Goal: Task Accomplishment & Management: Use online tool/utility

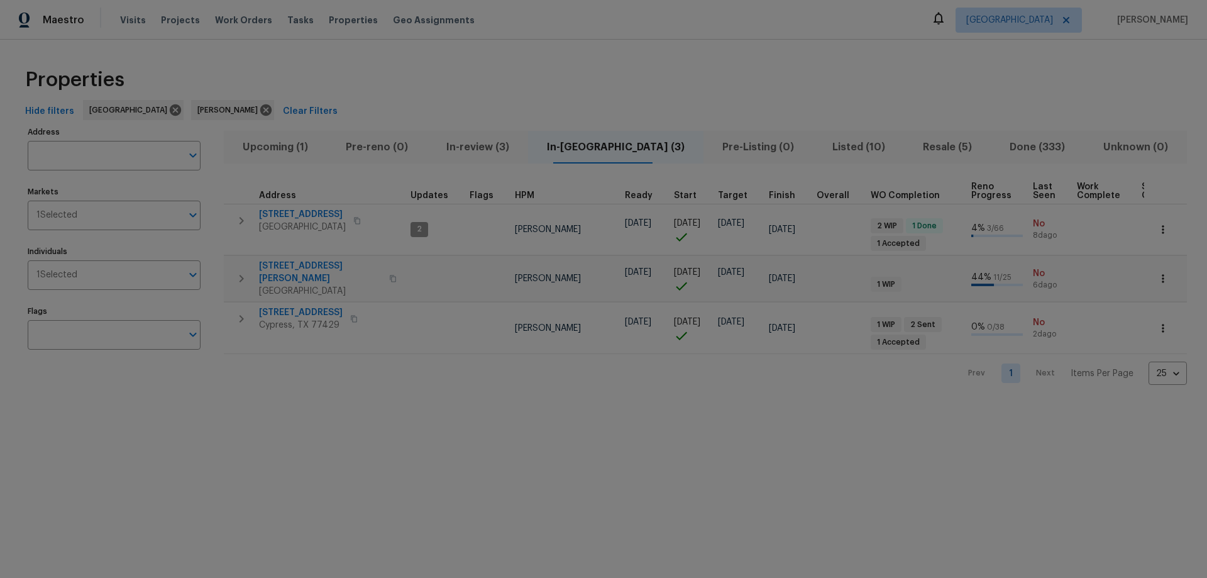
click at [920, 153] on span "Resale (5)" at bounding box center [948, 147] width 72 height 18
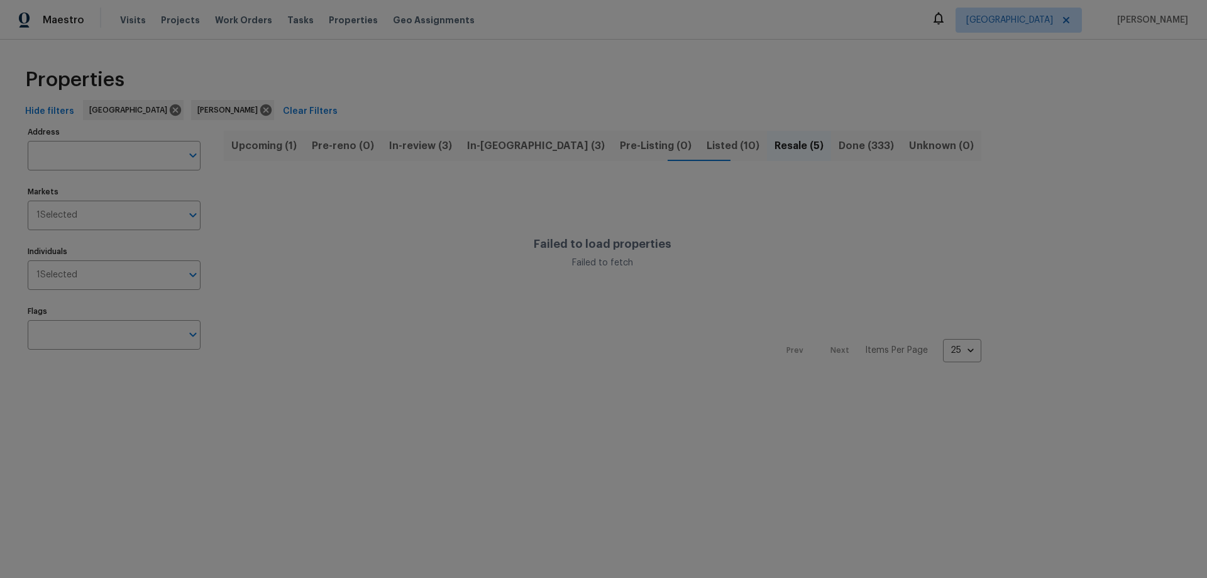
click at [707, 142] on span "Listed (10)" at bounding box center [733, 146] width 53 height 18
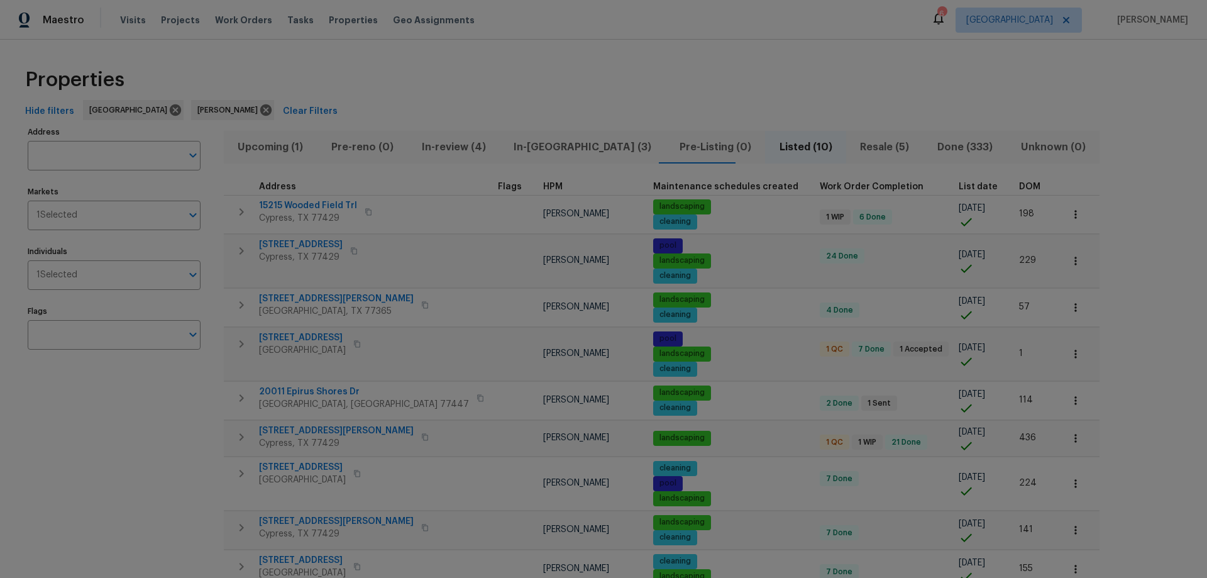
click at [959, 184] on span "List date" at bounding box center [978, 186] width 39 height 9
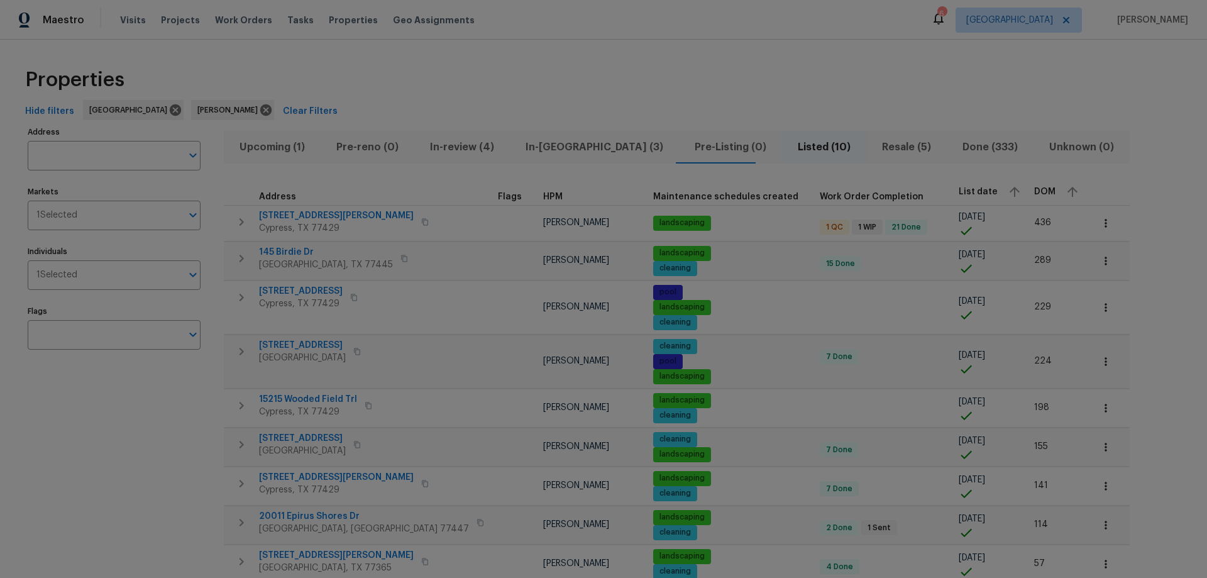
click at [959, 184] on div "List date" at bounding box center [991, 191] width 65 height 19
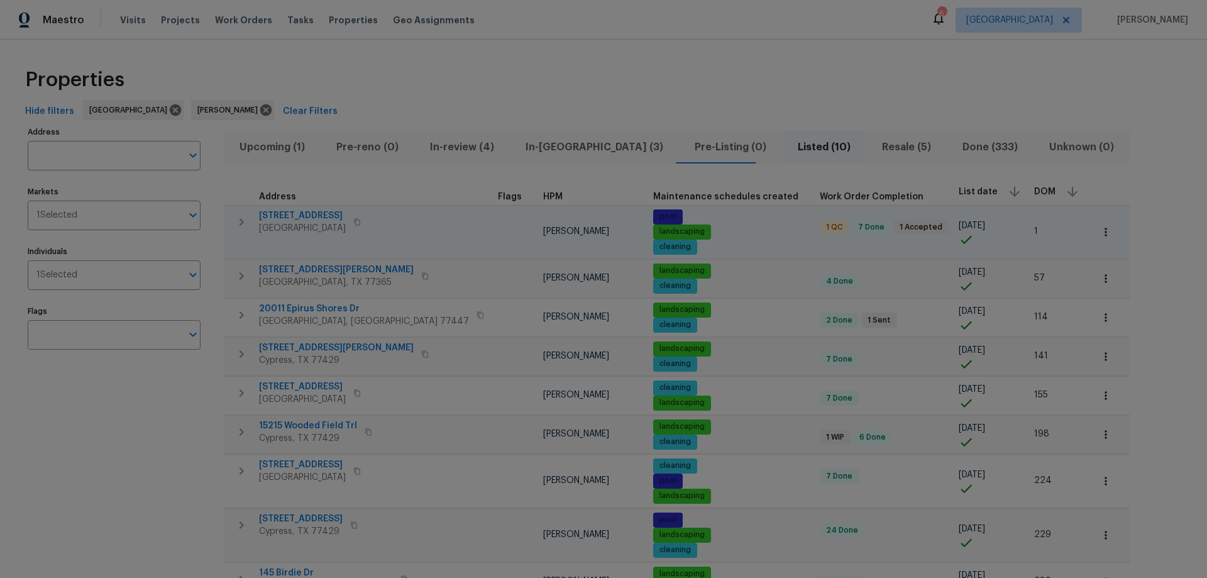
click at [292, 218] on span "[STREET_ADDRESS]" at bounding box center [302, 215] width 87 height 13
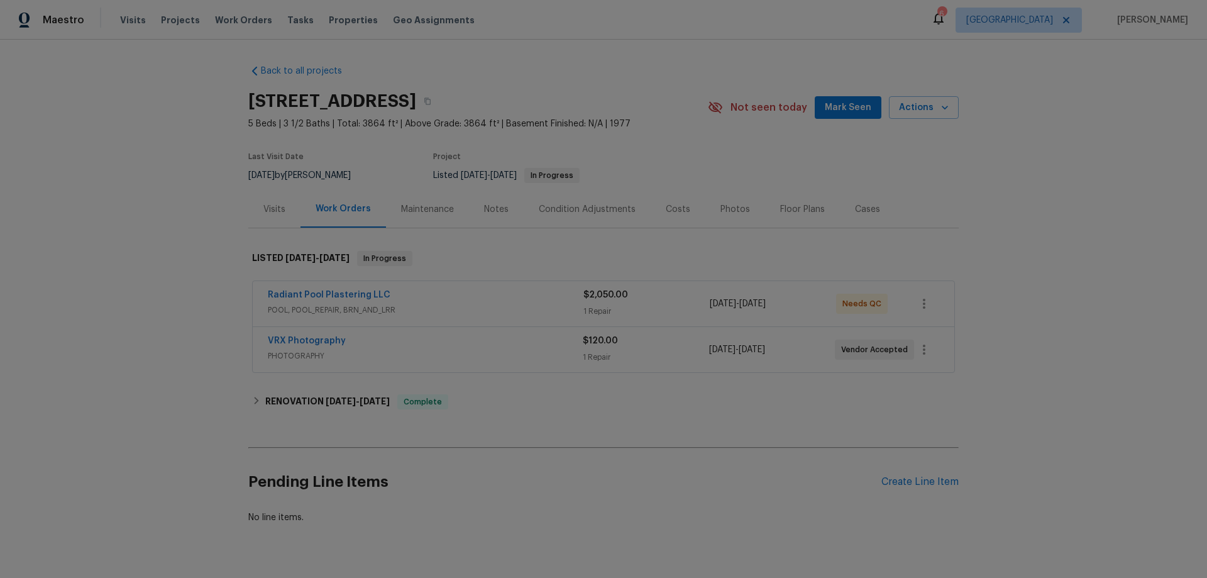
click at [350, 287] on div "Radiant Pool Plastering LLC POOL, POOL_REPAIR, BRN_AND_LRR $2,050.00 1 Repair […" at bounding box center [604, 303] width 702 height 45
click at [349, 294] on link "Radiant Pool Plastering LLC" at bounding box center [329, 294] width 123 height 9
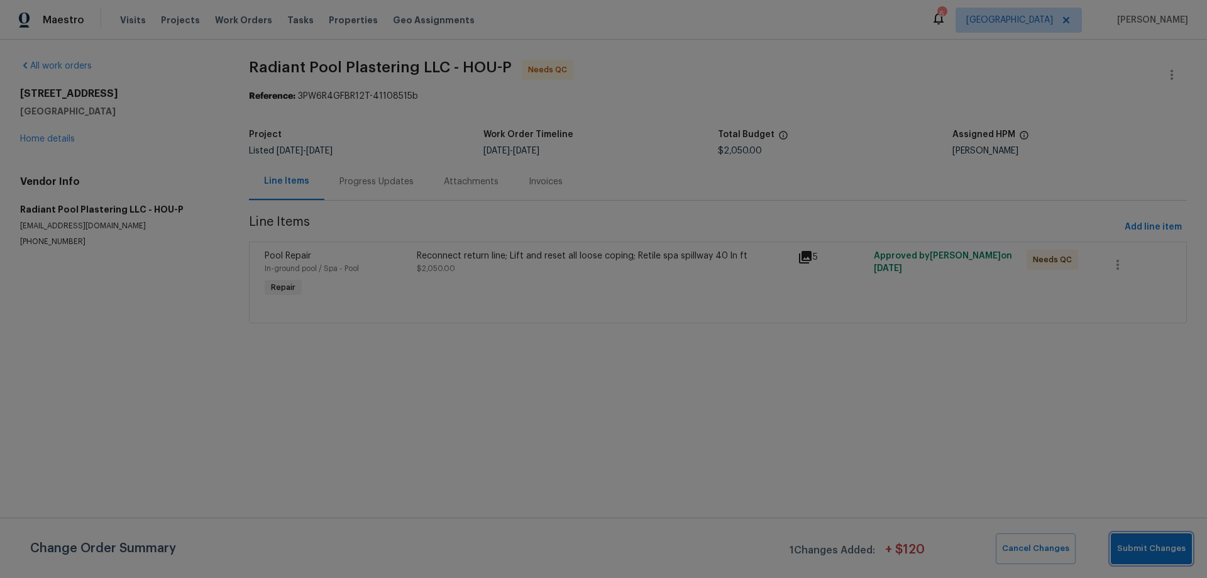
click at [1135, 553] on span "Submit Changes" at bounding box center [1151, 548] width 69 height 14
click at [375, 177] on div "Progress Updates" at bounding box center [376, 181] width 74 height 13
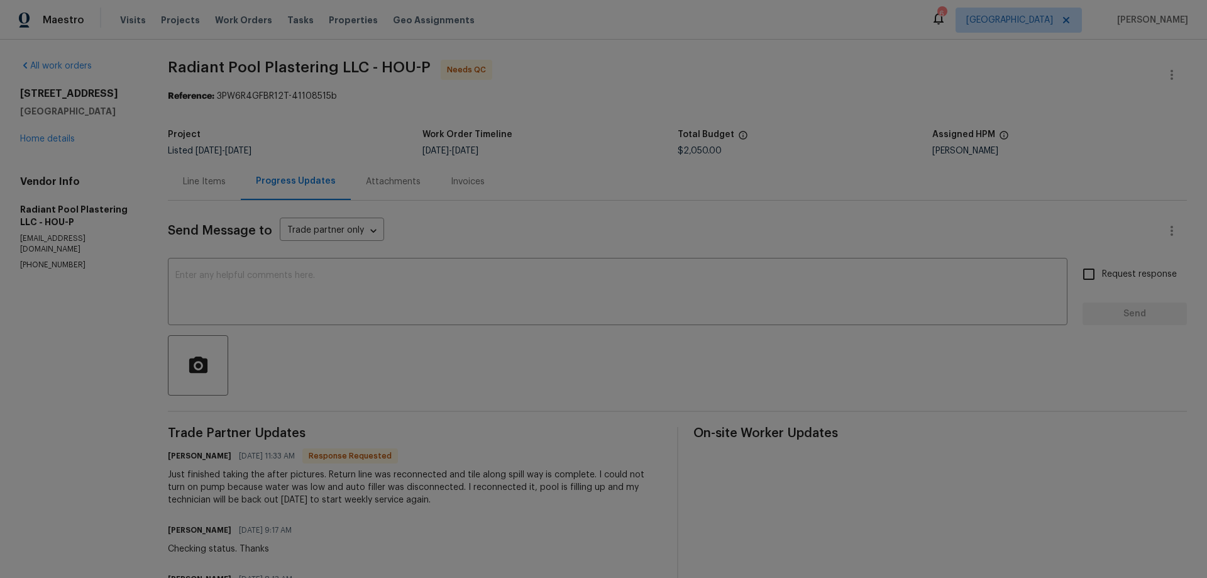
click at [210, 182] on div "Line Items" at bounding box center [204, 181] width 43 height 13
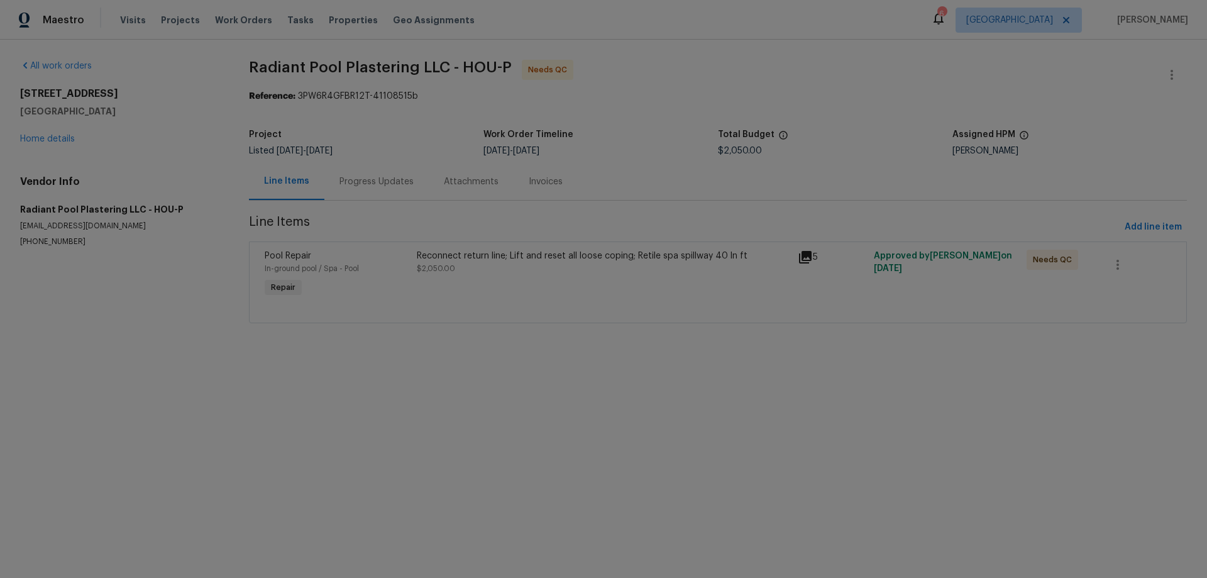
click at [761, 260] on div "Reconnect return line; Lift and reset all loose coping; Retile spa spillway 40 …" at bounding box center [603, 256] width 373 height 13
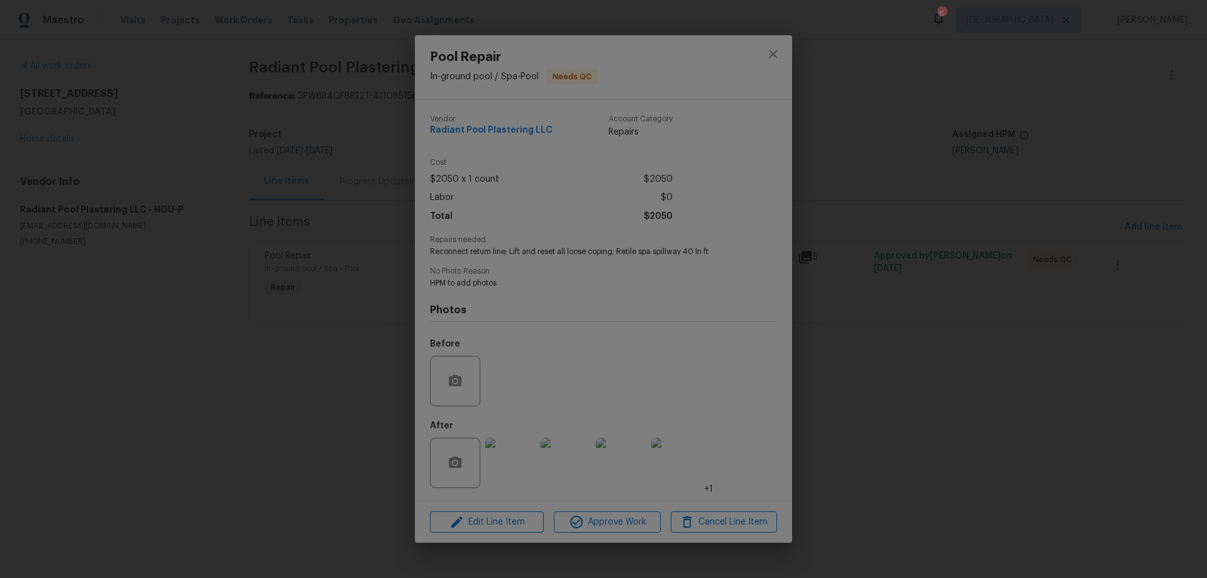
click at [516, 465] on img at bounding box center [510, 463] width 50 height 50
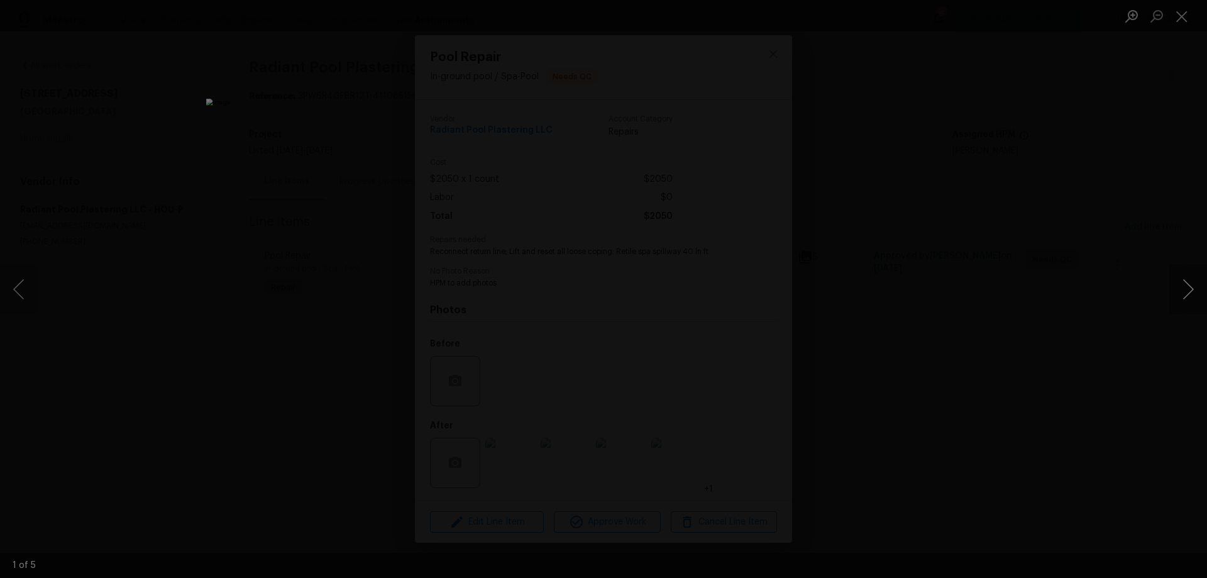
click at [1191, 285] on button "Next image" at bounding box center [1188, 289] width 38 height 50
click at [1189, 286] on button "Next image" at bounding box center [1188, 289] width 38 height 50
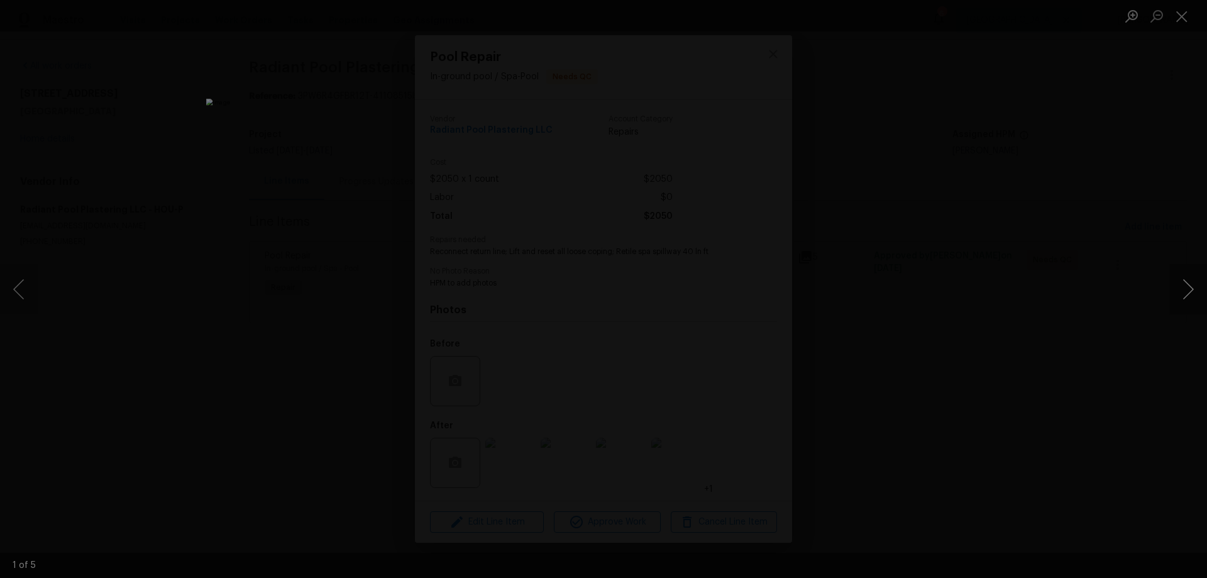
click at [1184, 286] on button "Next image" at bounding box center [1188, 289] width 38 height 50
click at [1193, 302] on button "Next image" at bounding box center [1188, 289] width 38 height 50
click at [1107, 321] on div "Lightbox" at bounding box center [603, 289] width 1207 height 578
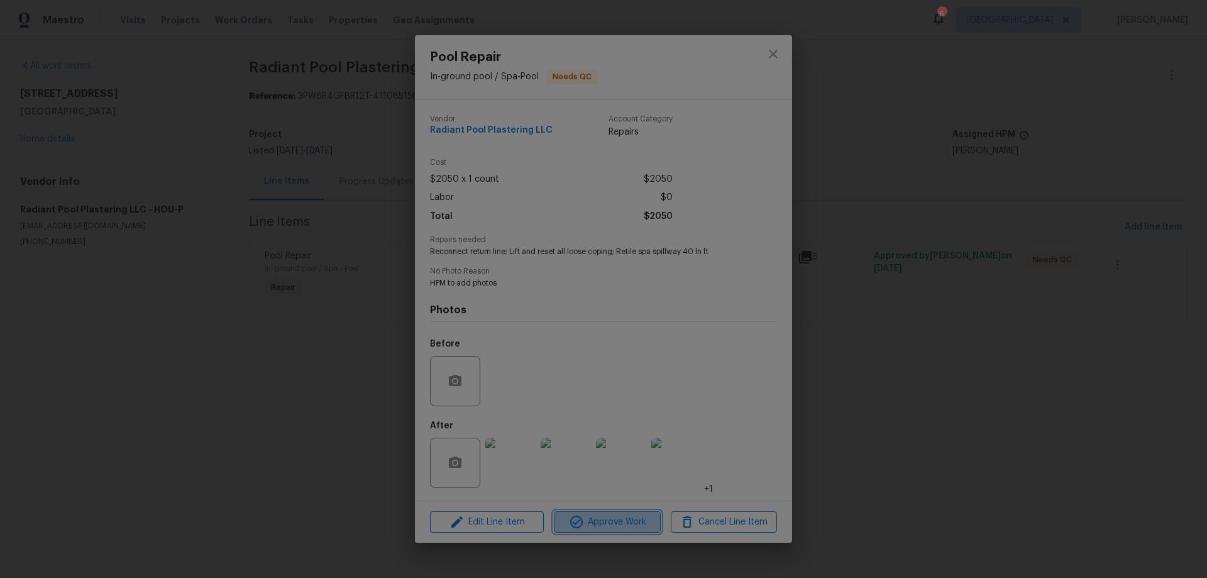
click at [624, 520] on span "Approve Work" at bounding box center [607, 522] width 99 height 16
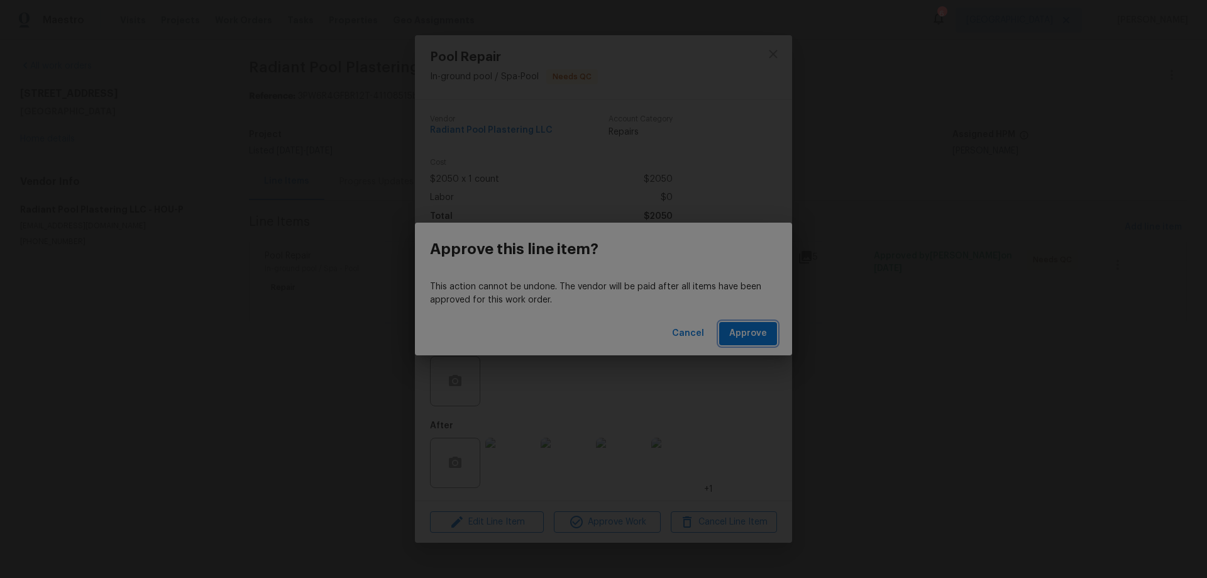
click at [757, 338] on span "Approve" at bounding box center [748, 334] width 38 height 16
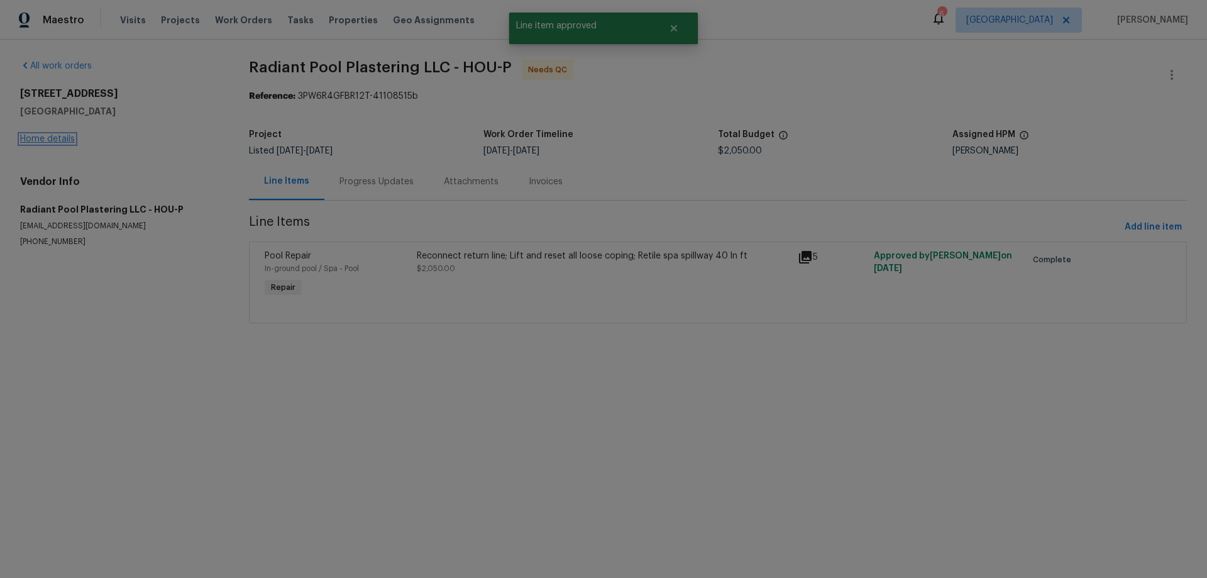
click at [40, 135] on link "Home details" at bounding box center [47, 139] width 55 height 9
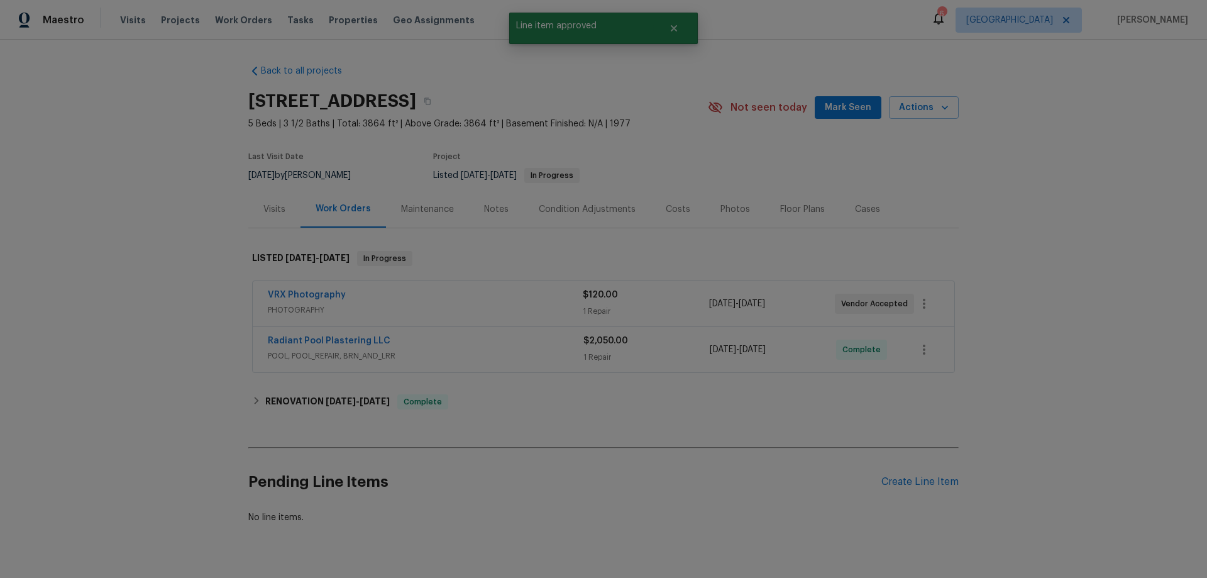
click at [780, 207] on div "Floor Plans" at bounding box center [802, 209] width 45 height 13
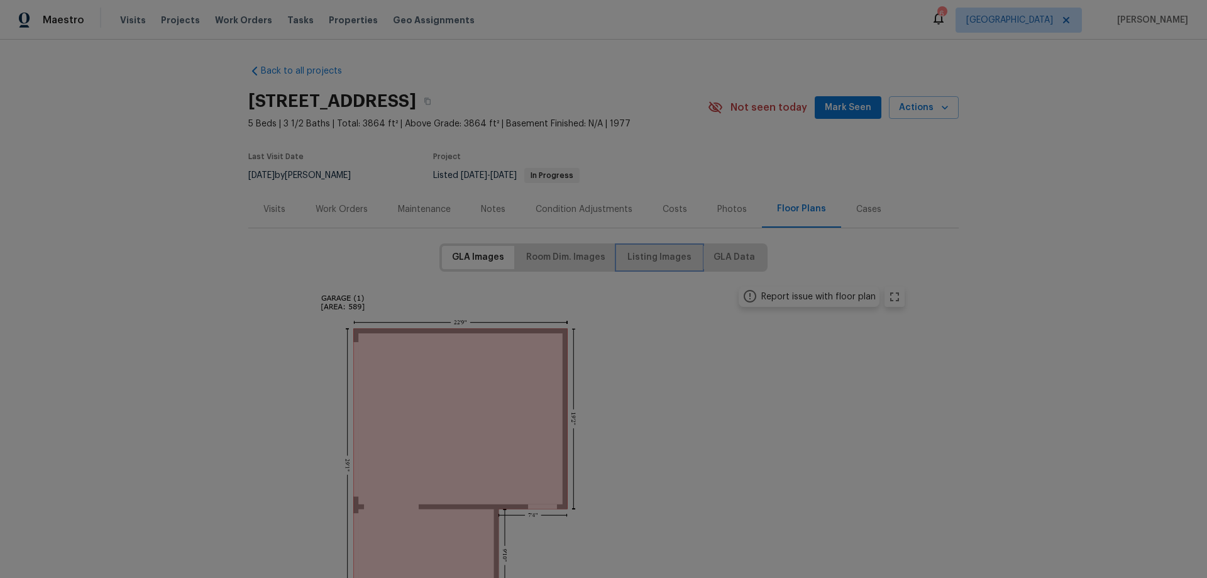
click at [642, 253] on span "Listing Images" at bounding box center [659, 258] width 64 height 16
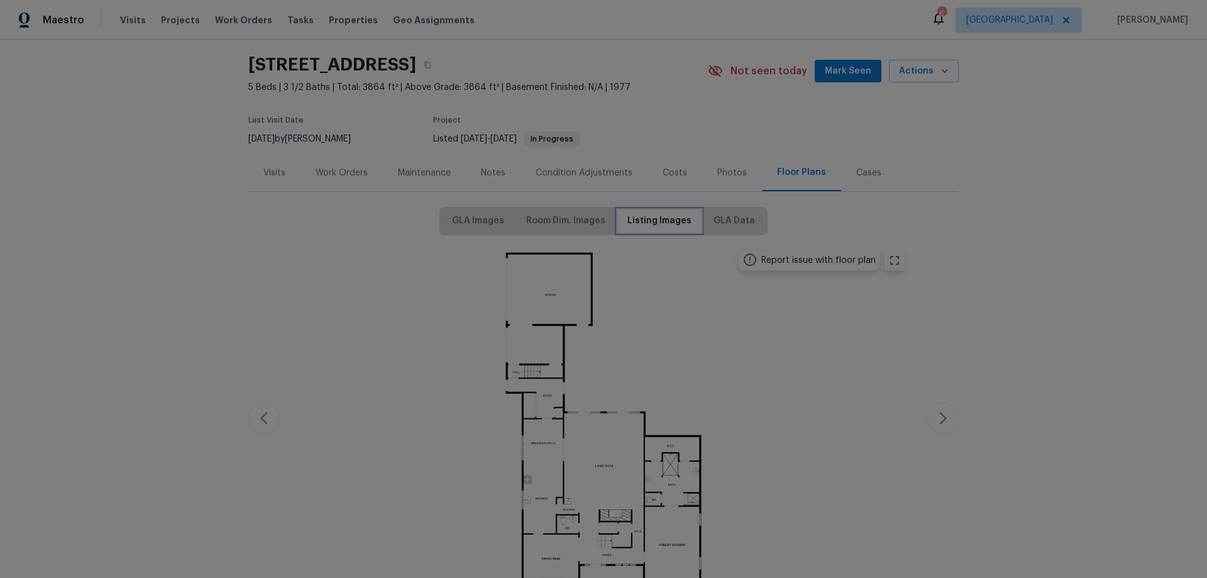
scroll to position [189, 0]
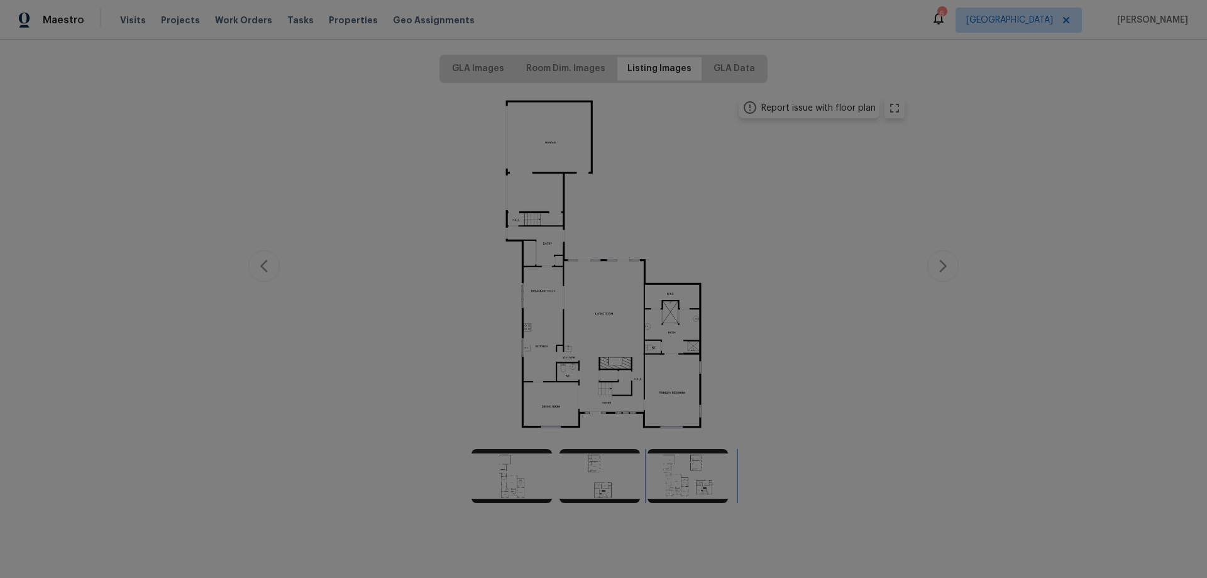
click at [692, 475] on img at bounding box center [688, 476] width 80 height 54
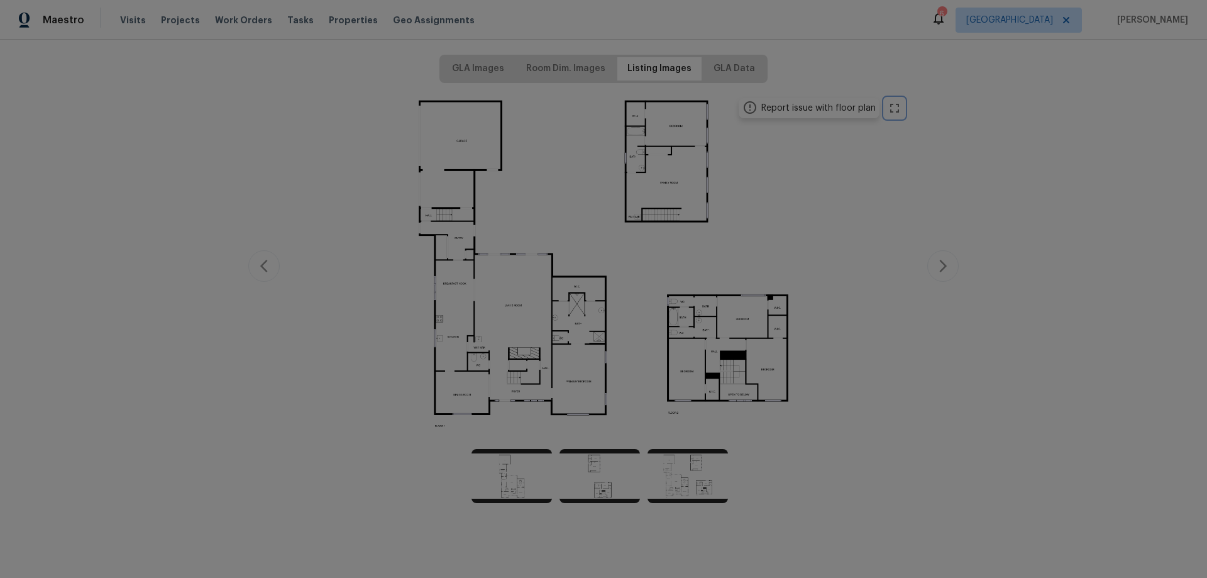
click at [890, 106] on icon "zoom in" at bounding box center [894, 108] width 9 height 9
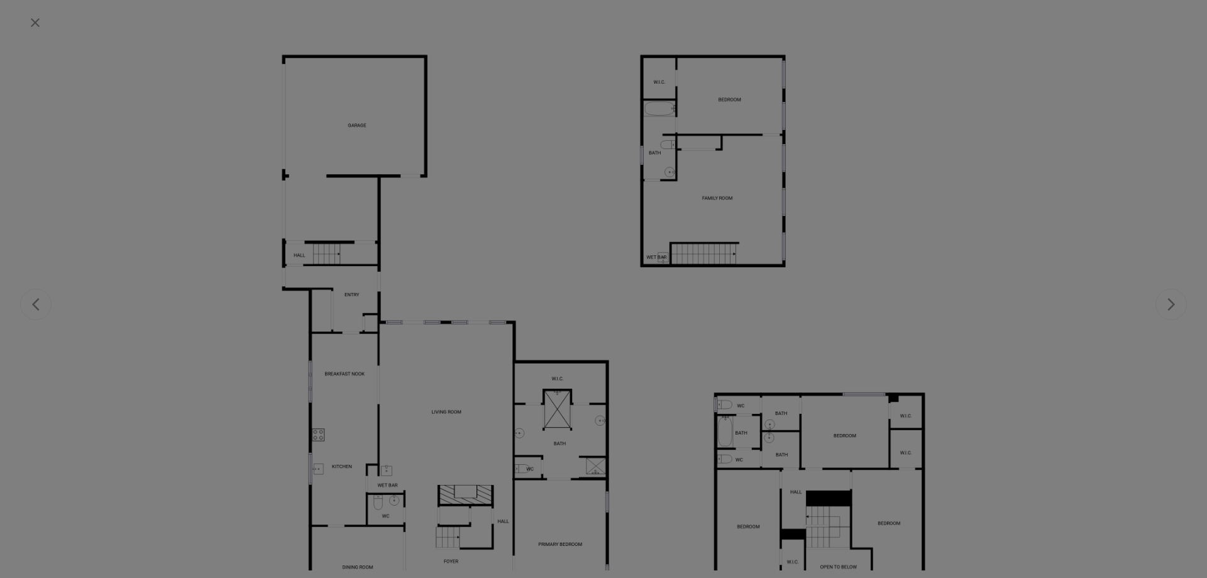
drag, startPoint x: 618, startPoint y: 384, endPoint x: 561, endPoint y: 402, distance: 60.0
click at [561, 402] on div at bounding box center [604, 340] width 1074 height 604
click at [561, 403] on div at bounding box center [604, 340] width 1074 height 604
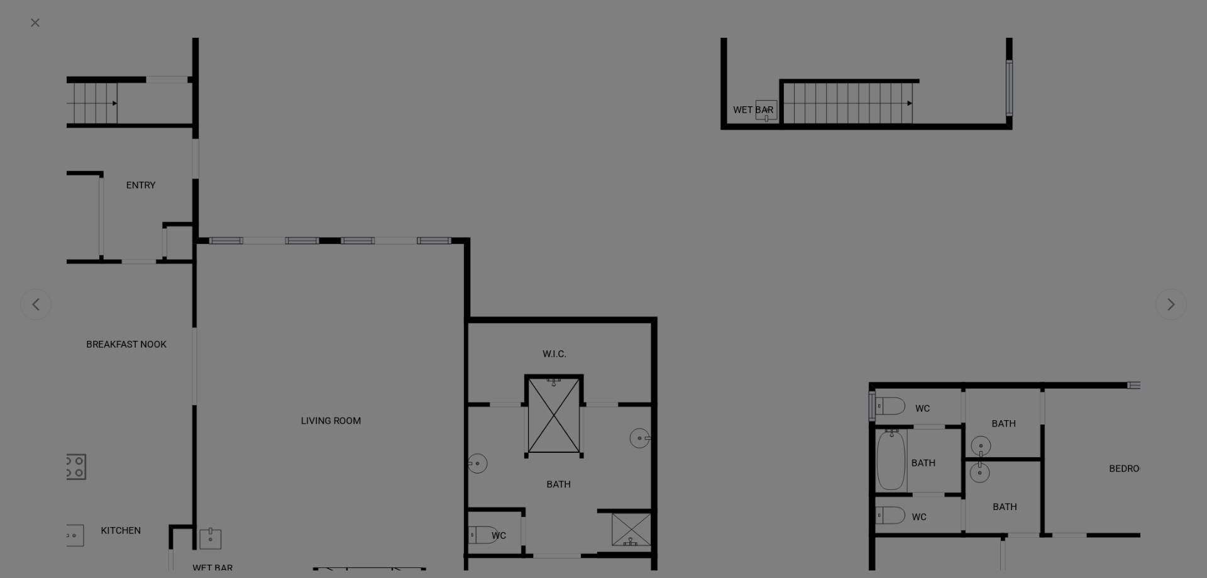
click at [561, 403] on div at bounding box center [646, 276] width 2158 height 1214
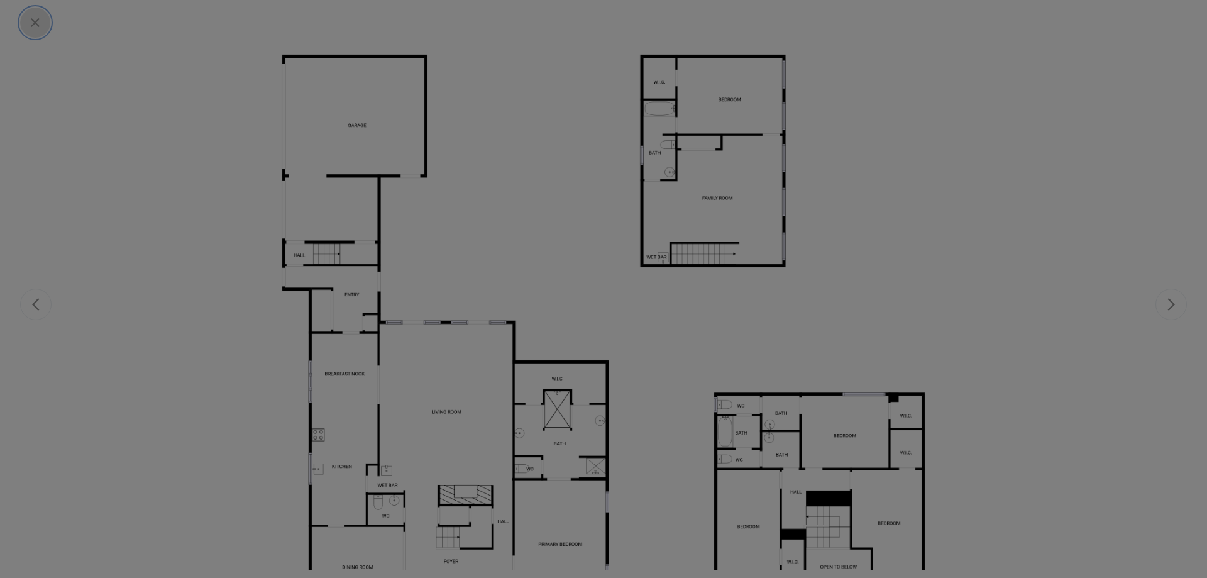
click at [35, 26] on icon "button" at bounding box center [35, 22] width 15 height 15
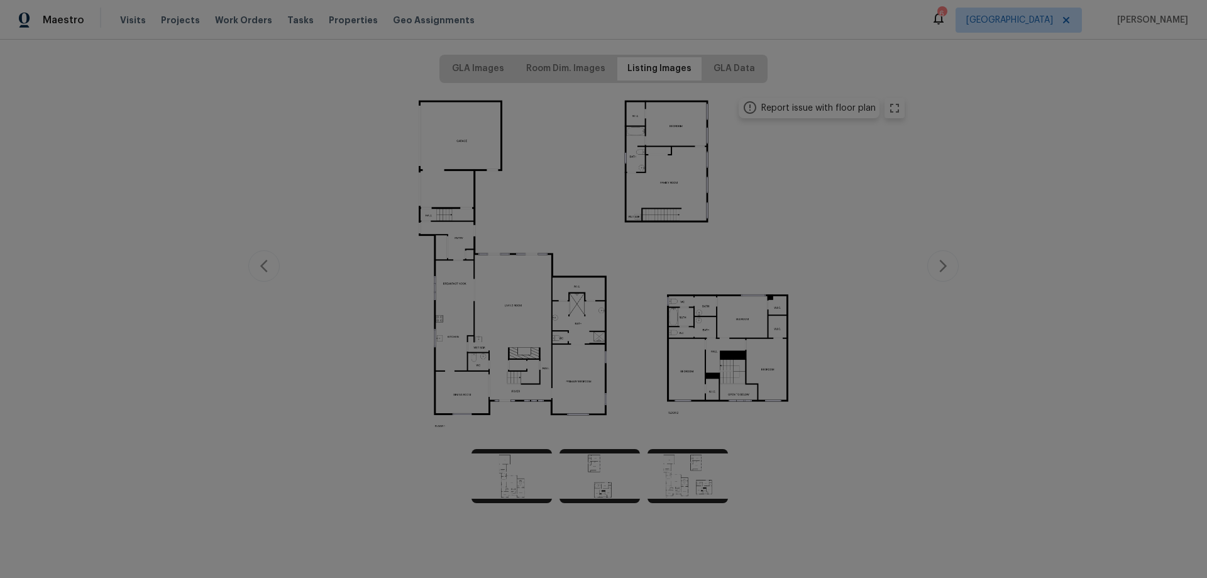
click at [675, 245] on img at bounding box center [603, 264] width 617 height 347
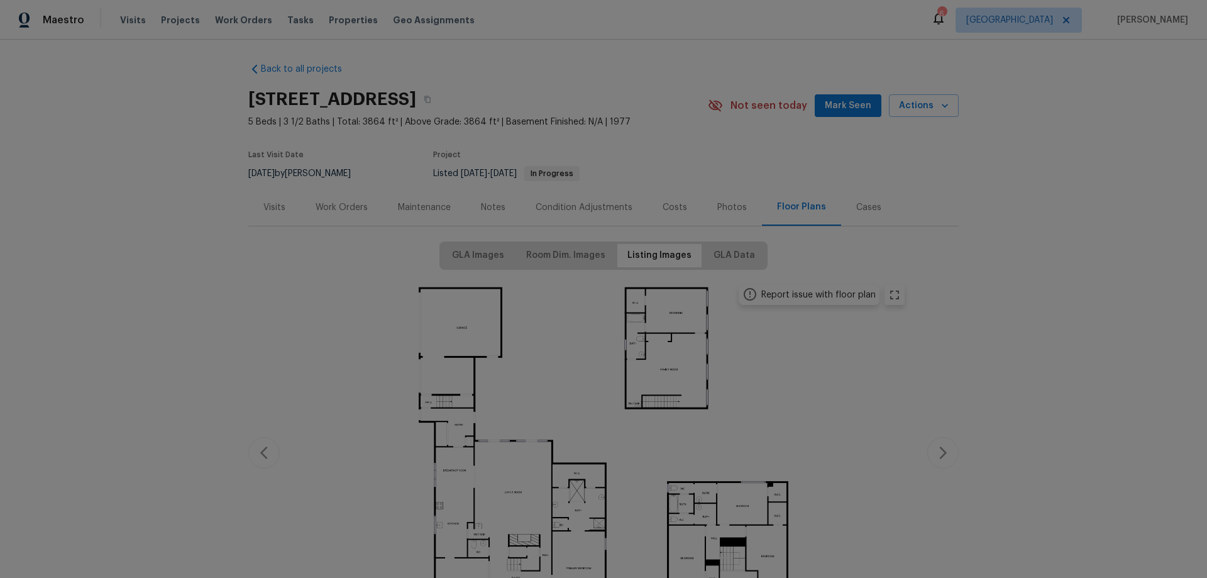
scroll to position [0, 0]
